Goal: Information Seeking & Learning: Learn about a topic

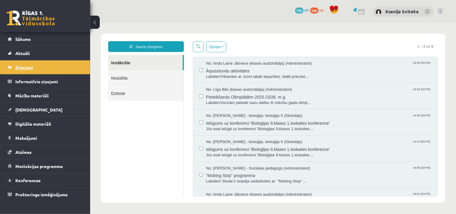
click at [19, 71] on legend "Ziņojumi 1" at bounding box center [48, 67] width 67 height 14
click at [30, 124] on span "Digitālie materiāli" at bounding box center [33, 123] width 36 height 5
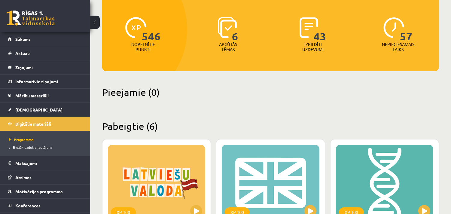
scroll to position [67, 0]
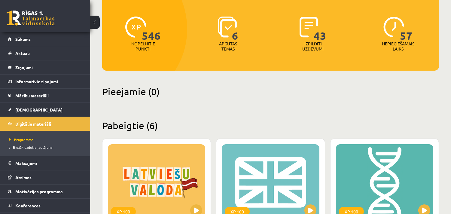
click at [29, 123] on span "Digitālie materiāli" at bounding box center [33, 123] width 36 height 5
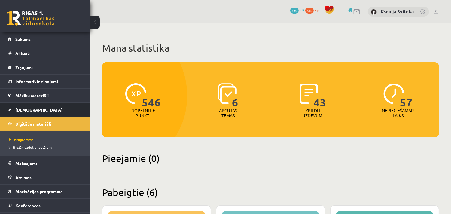
click at [23, 110] on span "[DEMOGRAPHIC_DATA]" at bounding box center [38, 109] width 47 height 5
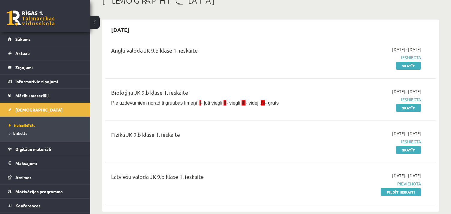
scroll to position [33, 0]
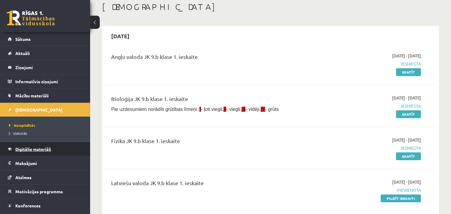
click at [28, 149] on span "Digitālie materiāli" at bounding box center [33, 148] width 36 height 5
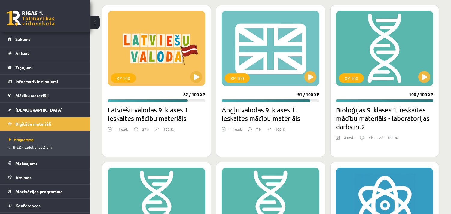
scroll to position [233, 0]
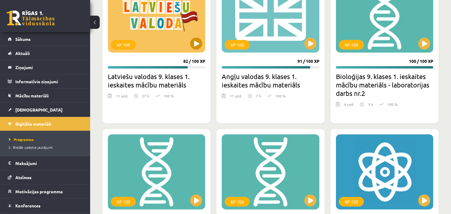
click at [149, 38] on div "XP 100" at bounding box center [156, 14] width 97 height 75
click at [157, 27] on div "XP 100" at bounding box center [156, 14] width 97 height 75
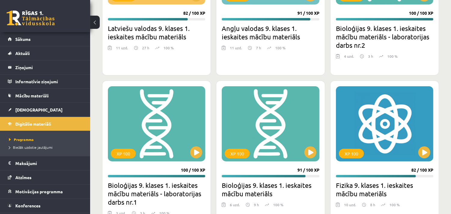
scroll to position [306, 0]
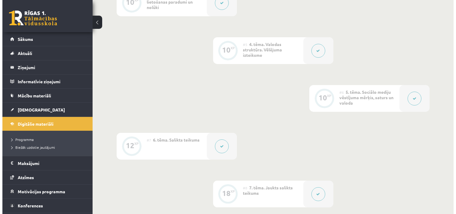
scroll to position [300, 0]
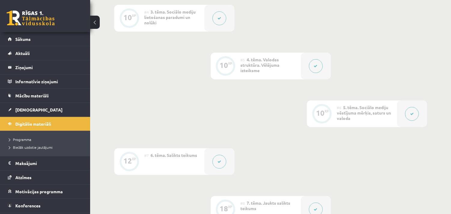
click at [318, 67] on button at bounding box center [316, 66] width 14 height 14
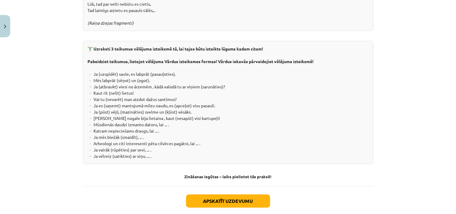
scroll to position [1137, 0]
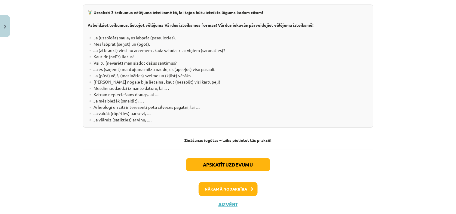
drag, startPoint x: 200, startPoint y: 33, endPoint x: 294, endPoint y: 107, distance: 119.2
copy div "Loremips dolorsita Consecte adipi elitsedd eiusmodte incidi utlabor, etd magnaa…"
click at [153, 182] on div "Nākamā nodarbība" at bounding box center [228, 189] width 283 height 14
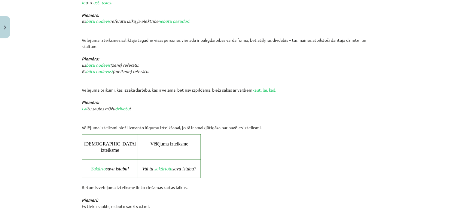
scroll to position [668, 0]
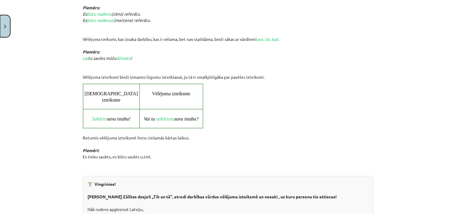
click at [5, 23] on button "Close" at bounding box center [5, 26] width 10 height 22
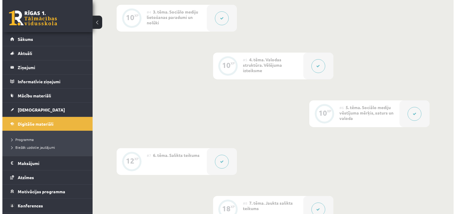
scroll to position [334, 0]
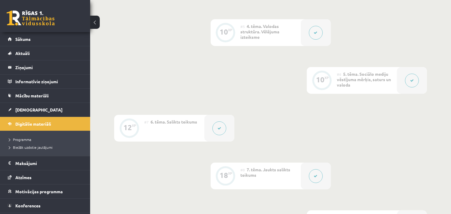
click at [414, 80] on button at bounding box center [412, 81] width 14 height 14
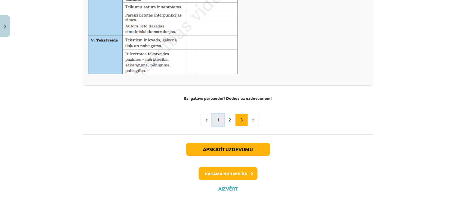
click at [212, 121] on button "1" at bounding box center [218, 120] width 12 height 12
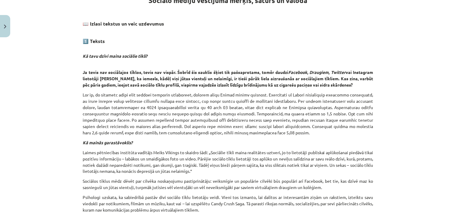
scroll to position [107, 0]
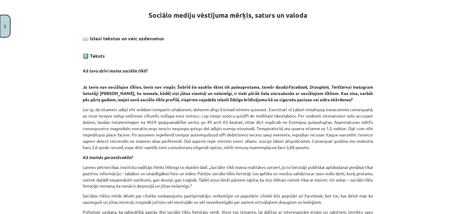
drag, startPoint x: 2, startPoint y: 32, endPoint x: 5, endPoint y: 31, distance: 3.1
click at [2, 32] on button "Close" at bounding box center [5, 26] width 10 height 22
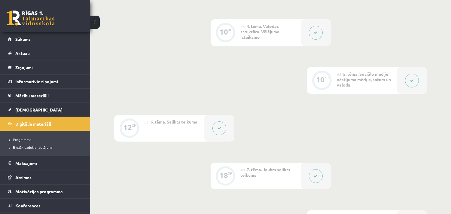
click at [220, 130] on icon at bounding box center [220, 128] width 4 height 4
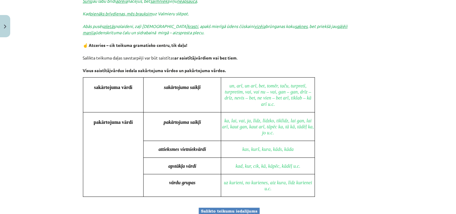
scroll to position [606, 0]
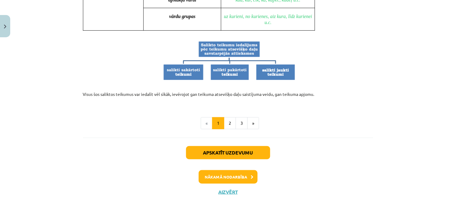
drag, startPoint x: 80, startPoint y: 48, endPoint x: 321, endPoint y: 91, distance: 244.7
copy div "Loremip dolorsi am cons adipisc, elit seddoeiusm tempo inc utlabore etdol, mag …"
click at [228, 119] on button "2" at bounding box center [230, 123] width 12 height 12
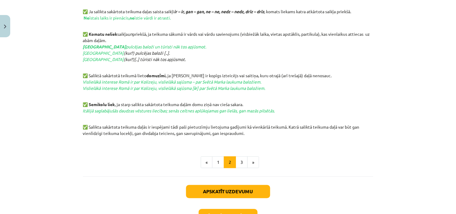
scroll to position [340, 0]
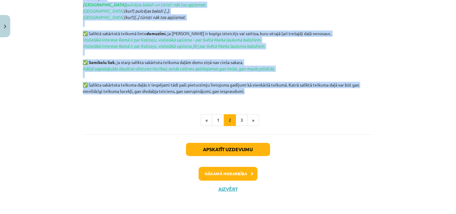
drag, startPoint x: 193, startPoint y: 10, endPoint x: 248, endPoint y: 92, distance: 98.0
copy div "Loremip dolorsita consect Adipisc elitseddo eiusmod te incidid utlabor, etdo ma…"
click at [240, 119] on button "3" at bounding box center [242, 120] width 12 height 12
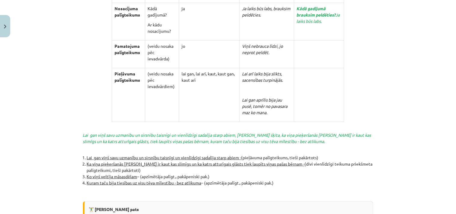
scroll to position [1365, 0]
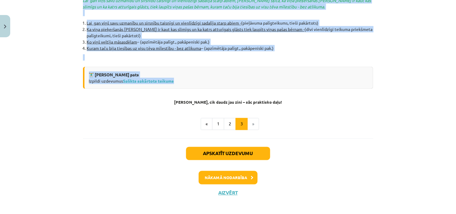
drag, startPoint x: 192, startPoint y: 15, endPoint x: 184, endPoint y: 77, distance: 62.4
copy div "Loremip dolorsita consect Adipisc elitseddo eiusmod te inci utlabor etdolor, ma…"
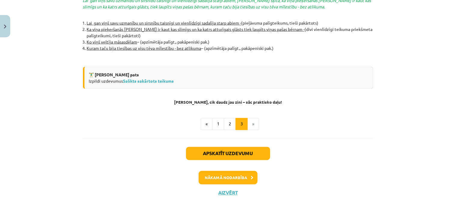
click at [309, 119] on ul "« 1 2 3 »" at bounding box center [228, 124] width 290 height 12
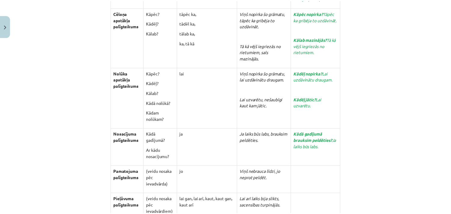
scroll to position [1031, 0]
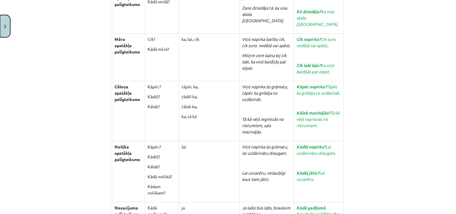
click at [6, 25] on img "Close" at bounding box center [5, 27] width 2 height 4
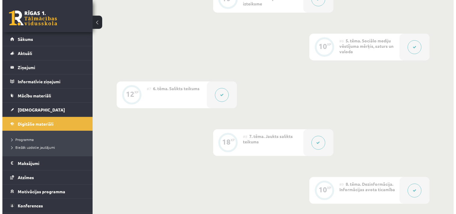
scroll to position [401, 0]
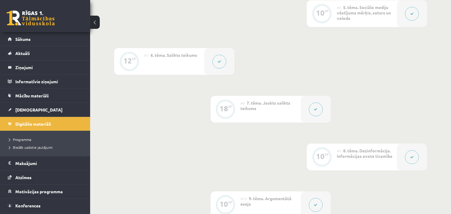
click at [315, 111] on button at bounding box center [316, 109] width 14 height 14
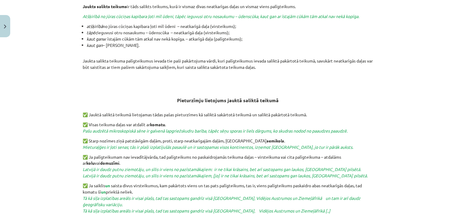
scroll to position [260, 0]
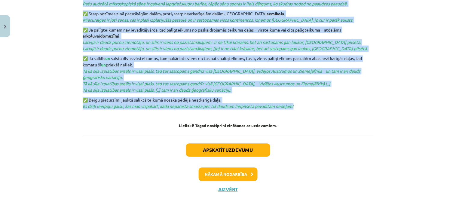
drag, startPoint x: 189, startPoint y: 121, endPoint x: 312, endPoint y: 108, distance: 123.2
copy div "Loremi dolorsi ametcon Adipis elitsed doeiusm te inci utlabor etdolor, magn al …"
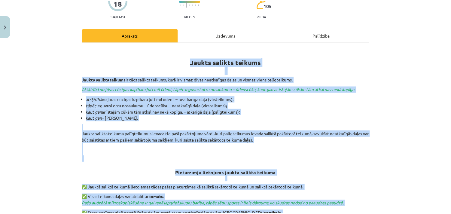
scroll to position [0, 0]
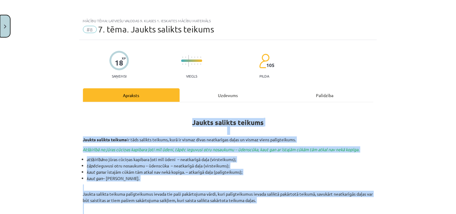
click at [6, 30] on button "Close" at bounding box center [5, 26] width 10 height 22
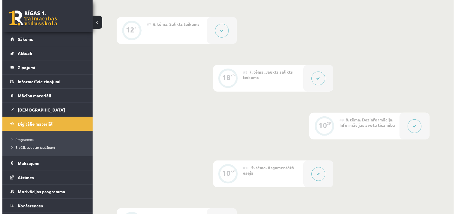
scroll to position [467, 0]
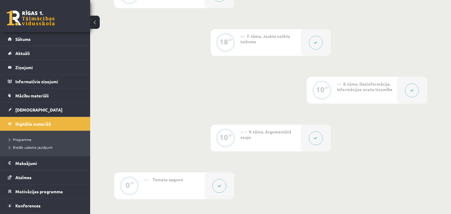
click at [415, 93] on button at bounding box center [412, 91] width 14 height 14
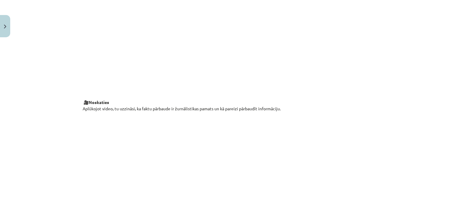
scroll to position [0, 0]
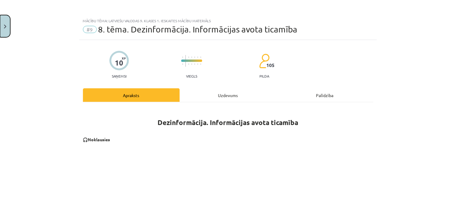
click at [5, 28] on img "Close" at bounding box center [5, 27] width 2 height 4
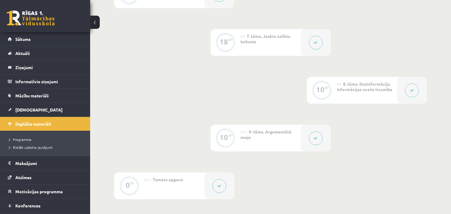
click at [314, 139] on icon at bounding box center [316, 138] width 4 height 4
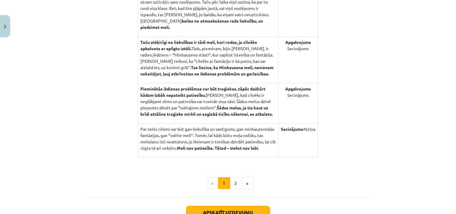
scroll to position [650, 0]
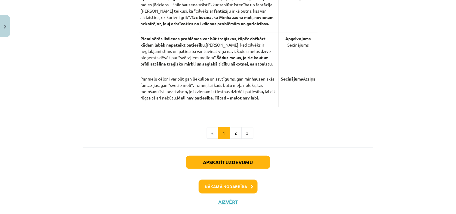
drag, startPoint x: 192, startPoint y: 90, endPoint x: 325, endPoint y: 100, distance: 132.6
copy div "Loremipsumd sitam 🎥 Consectet Adipi elitsedd eiu temporinc utlabor et doloremag…"
click at [232, 135] on button "2" at bounding box center [236, 133] width 12 height 12
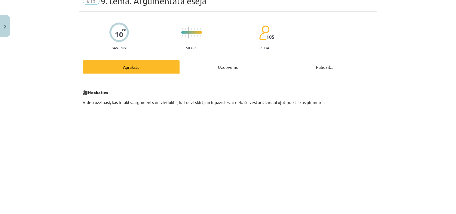
scroll to position [67, 0]
